Goal: Obtain resource: Obtain resource

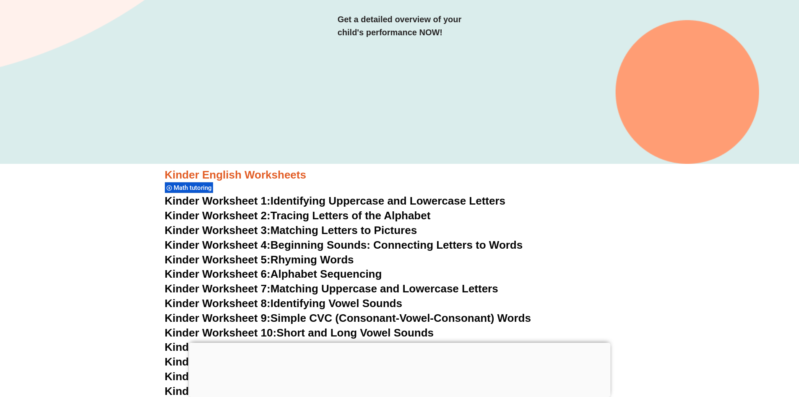
scroll to position [209, 0]
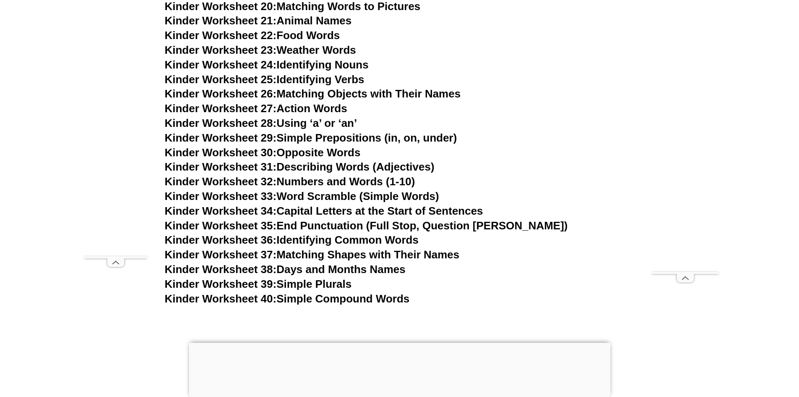
scroll to position [680, 0]
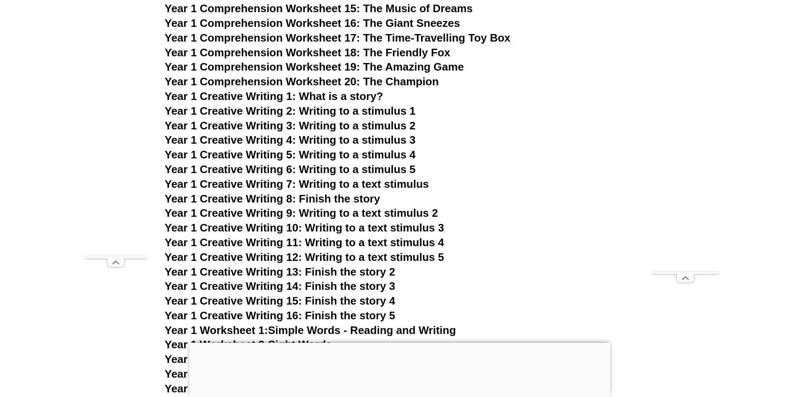
scroll to position [682, 0]
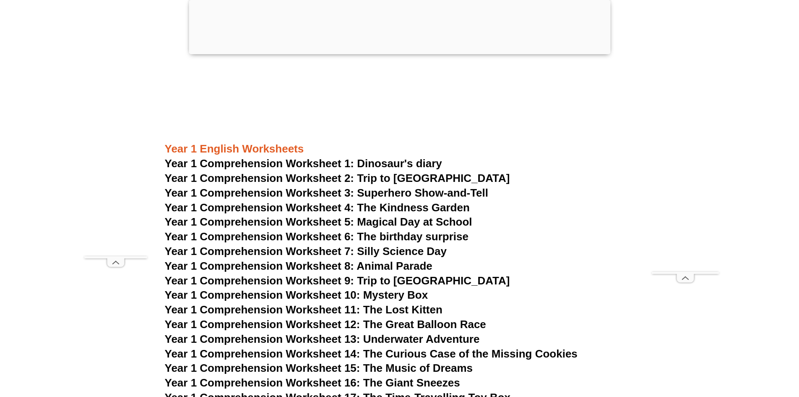
scroll to position [986, 0]
